Goal: Check status: Check status

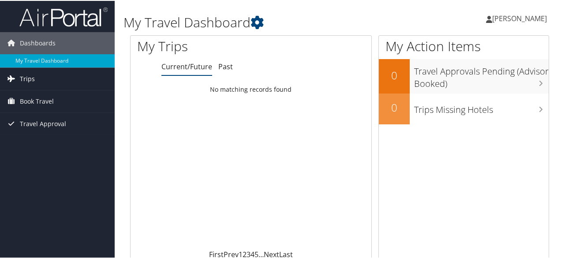
click at [56, 78] on link "Trips" at bounding box center [57, 78] width 115 height 22
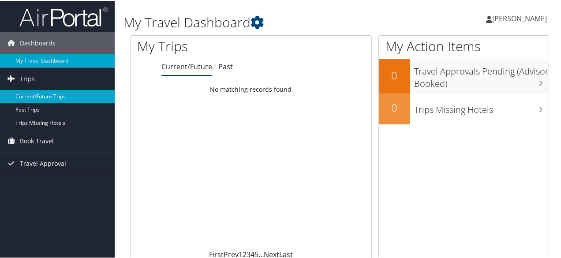
click at [58, 97] on link "Current/Future Trips" at bounding box center [57, 95] width 115 height 13
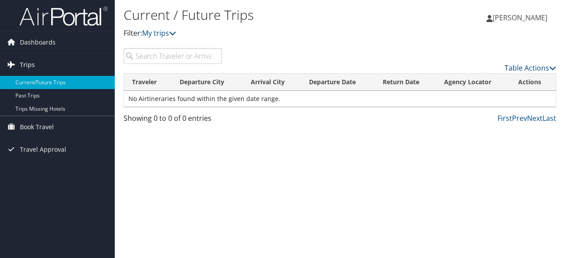
click at [75, 64] on link "Trips" at bounding box center [57, 65] width 115 height 22
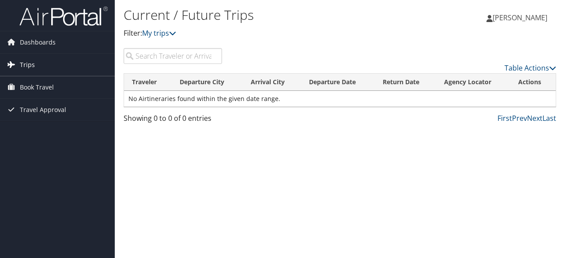
click at [55, 61] on link "Trips" at bounding box center [57, 65] width 115 height 22
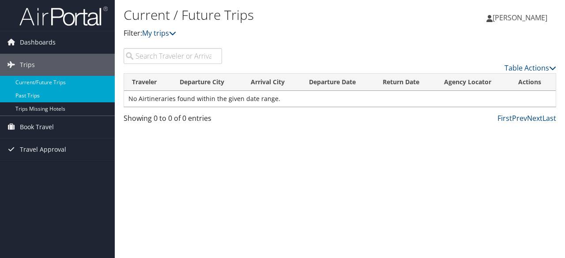
click at [65, 95] on link "Past Trips" at bounding box center [57, 95] width 115 height 13
click at [77, 80] on link "Current/Future Trips" at bounding box center [57, 82] width 115 height 13
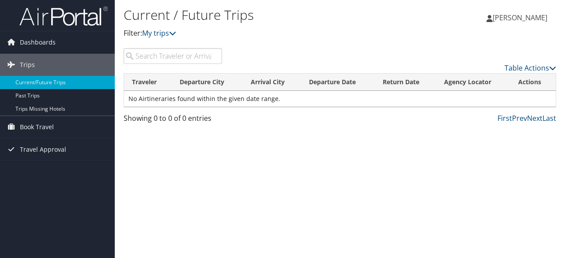
click at [144, 56] on input "search" at bounding box center [173, 56] width 98 height 16
click at [90, 124] on link "Book Travel" at bounding box center [57, 127] width 115 height 22
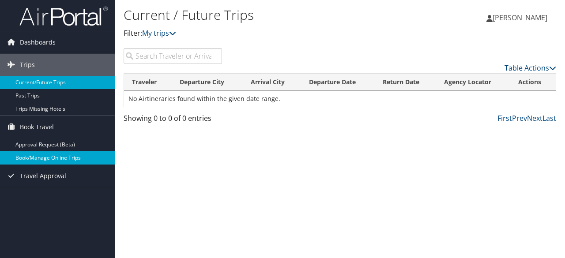
click at [76, 155] on link "Book/Manage Online Trips" at bounding box center [57, 157] width 115 height 13
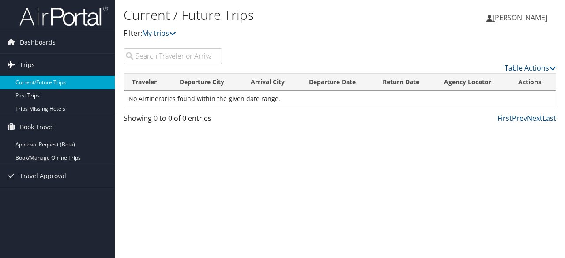
click at [38, 64] on link "Trips" at bounding box center [57, 65] width 115 height 22
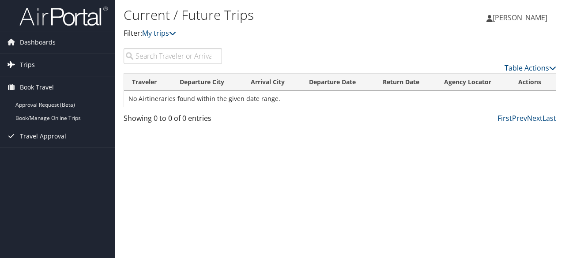
click at [33, 61] on span "Trips" at bounding box center [27, 65] width 15 height 22
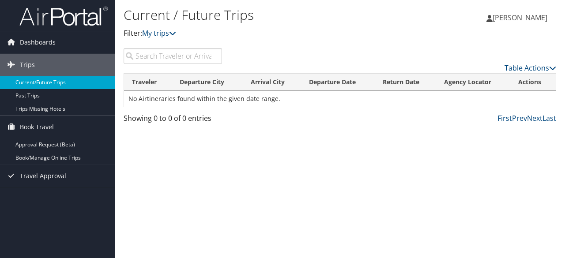
click at [42, 85] on link "Current/Future Trips" at bounding box center [57, 82] width 115 height 13
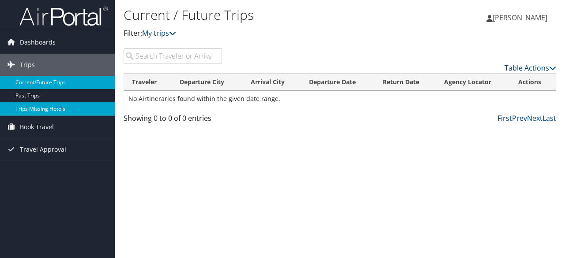
click at [43, 108] on link "Trips Missing Hotels" at bounding box center [57, 108] width 115 height 13
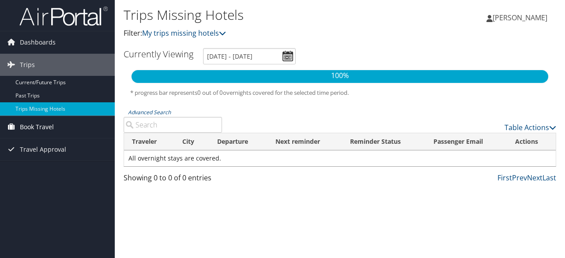
click at [56, 127] on link "Book Travel" at bounding box center [57, 127] width 115 height 22
click at [39, 40] on span "Dashboards" at bounding box center [38, 42] width 36 height 22
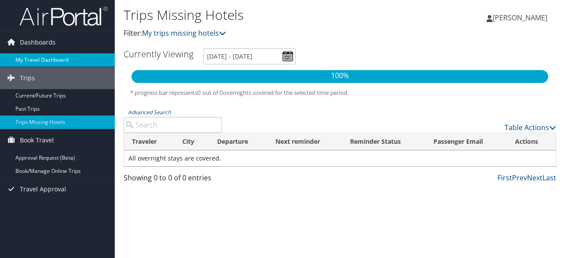
click at [41, 59] on link "My Travel Dashboard" at bounding box center [57, 59] width 115 height 13
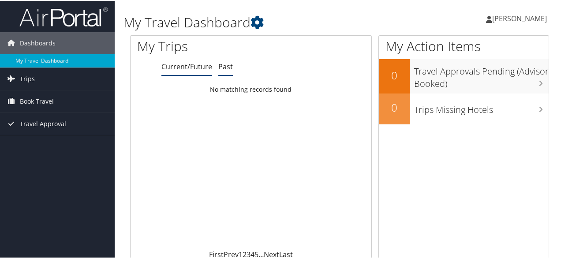
click at [225, 64] on link "Past" at bounding box center [225, 66] width 15 height 10
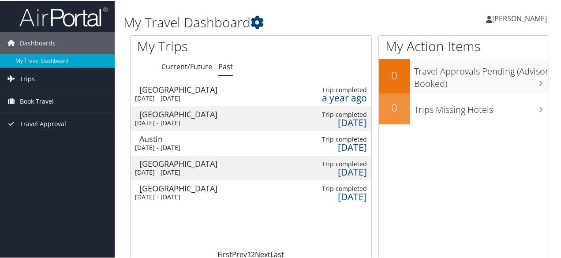
click at [41, 75] on link "Trips" at bounding box center [57, 78] width 115 height 22
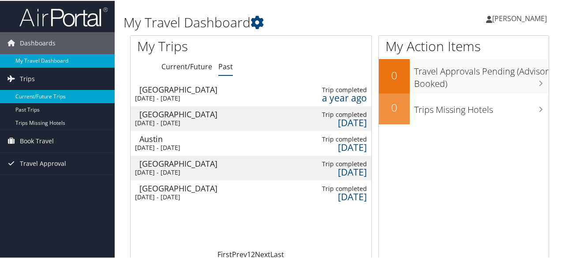
click at [44, 97] on link "Current/Future Trips" at bounding box center [57, 95] width 115 height 13
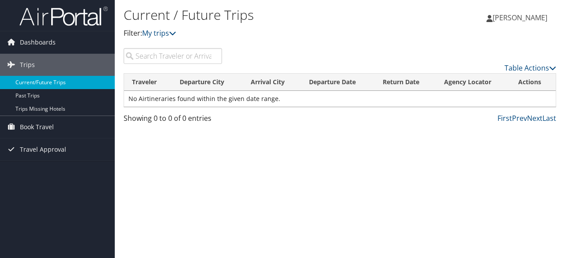
click at [54, 80] on link "Current/Future Trips" at bounding box center [57, 82] width 115 height 13
